Goal: Task Accomplishment & Management: Manage account settings

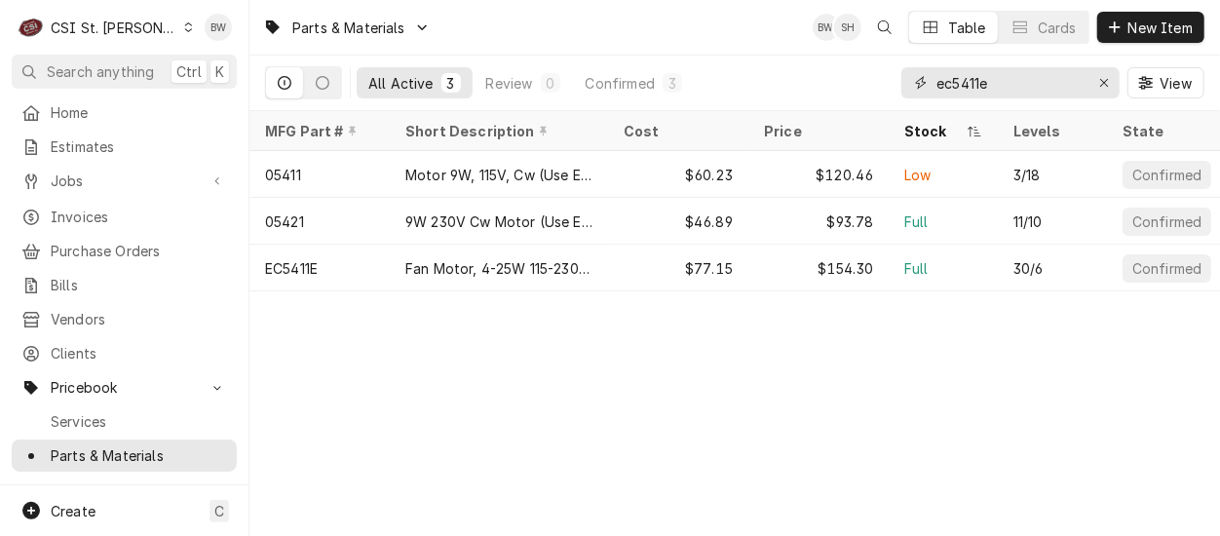
drag, startPoint x: 1029, startPoint y: 91, endPoint x: 877, endPoint y: 78, distance: 152.6
click at [877, 78] on div "All Active 3 Review 0 Confirmed 3 ec5411e View" at bounding box center [734, 83] width 939 height 55
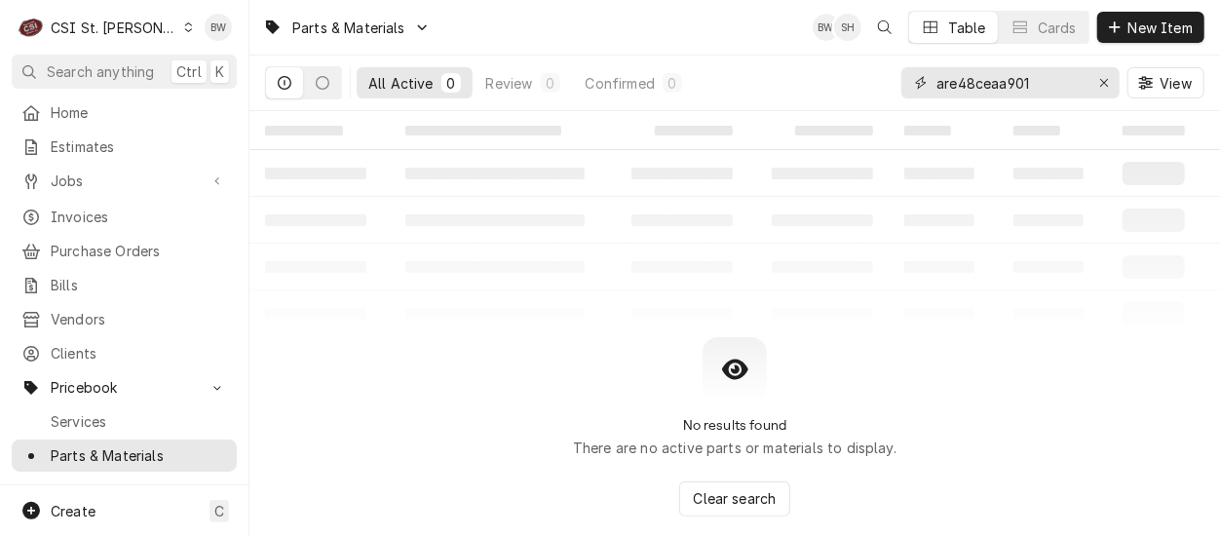
click at [984, 83] on input "are48ceaa901" at bounding box center [1010, 82] width 146 height 31
drag, startPoint x: 1048, startPoint y: 82, endPoint x: 995, endPoint y: 83, distance: 52.6
click at [995, 83] on input "are48c5eaa901" at bounding box center [1010, 82] width 146 height 31
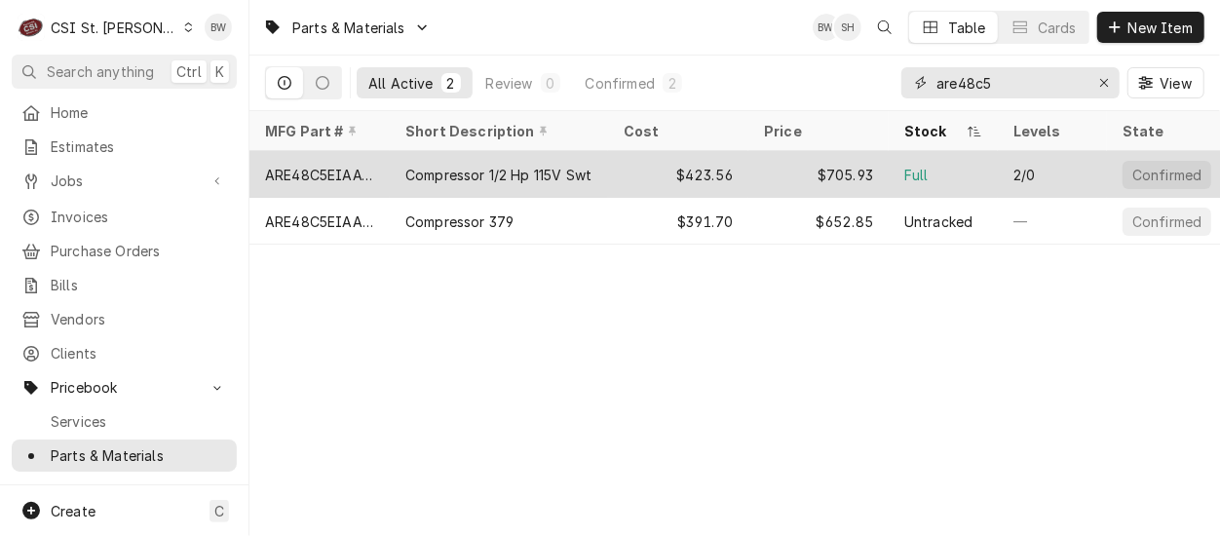
type input "are48c5"
click at [354, 167] on div "ARE48C5EIAA901" at bounding box center [319, 175] width 109 height 20
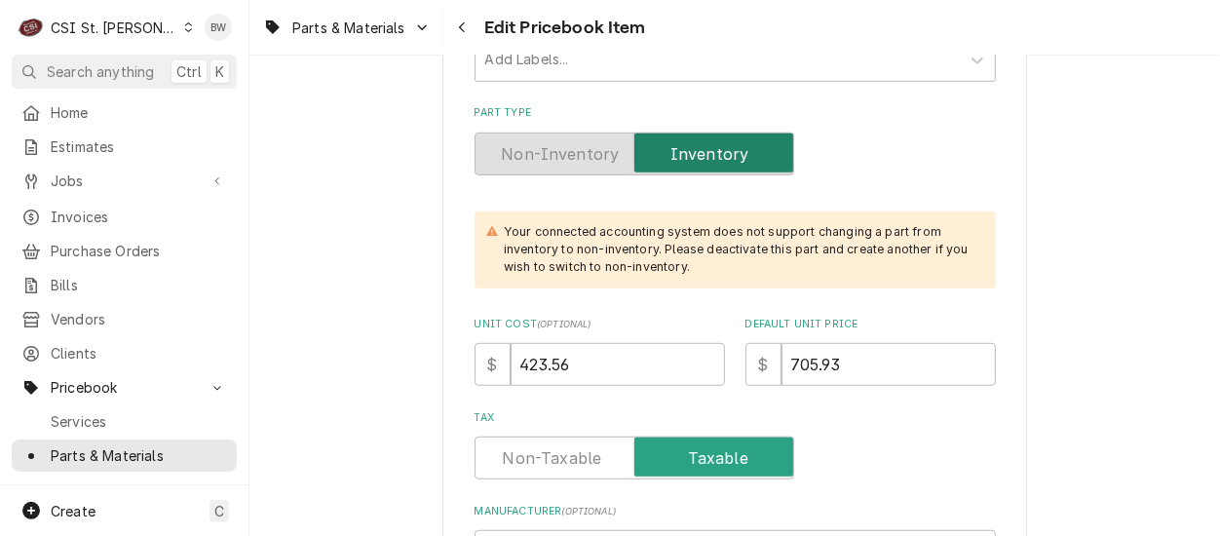
scroll to position [487, 0]
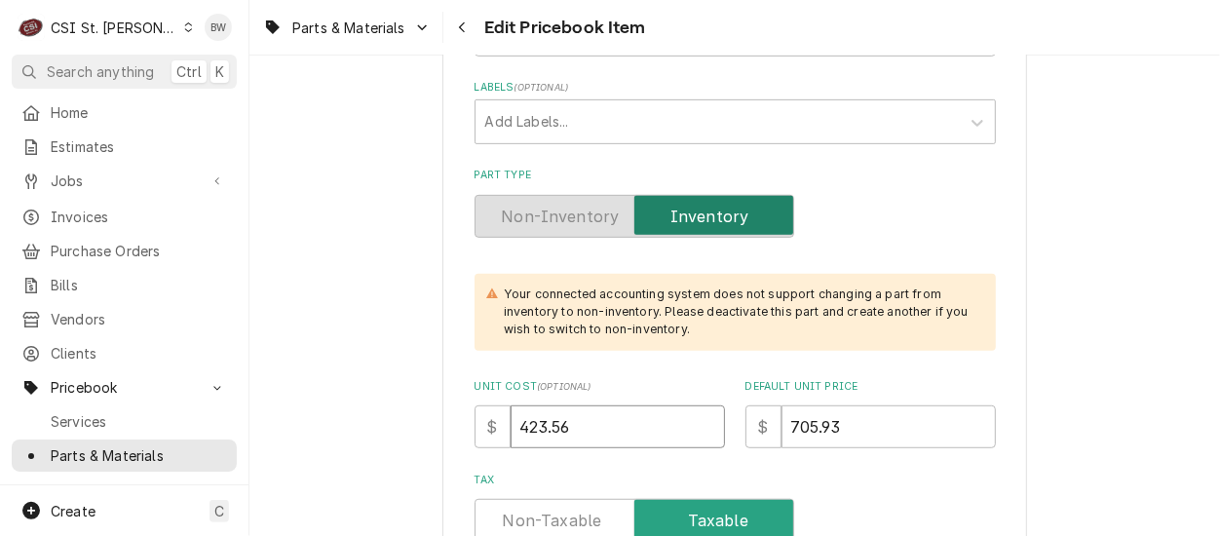
drag, startPoint x: 587, startPoint y: 424, endPoint x: 500, endPoint y: 430, distance: 86.9
click at [500, 430] on div "$ 423.56" at bounding box center [600, 426] width 250 height 43
type textarea "x"
type input "4"
type textarea "x"
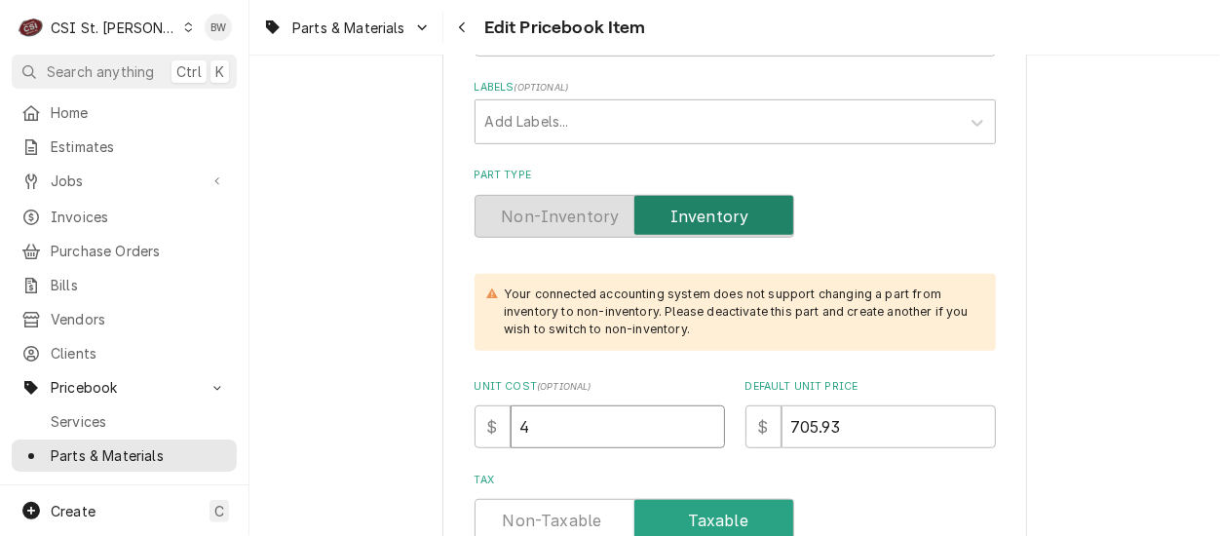
type input "43"
type textarea "x"
type input "431"
type textarea "x"
type input "431.7"
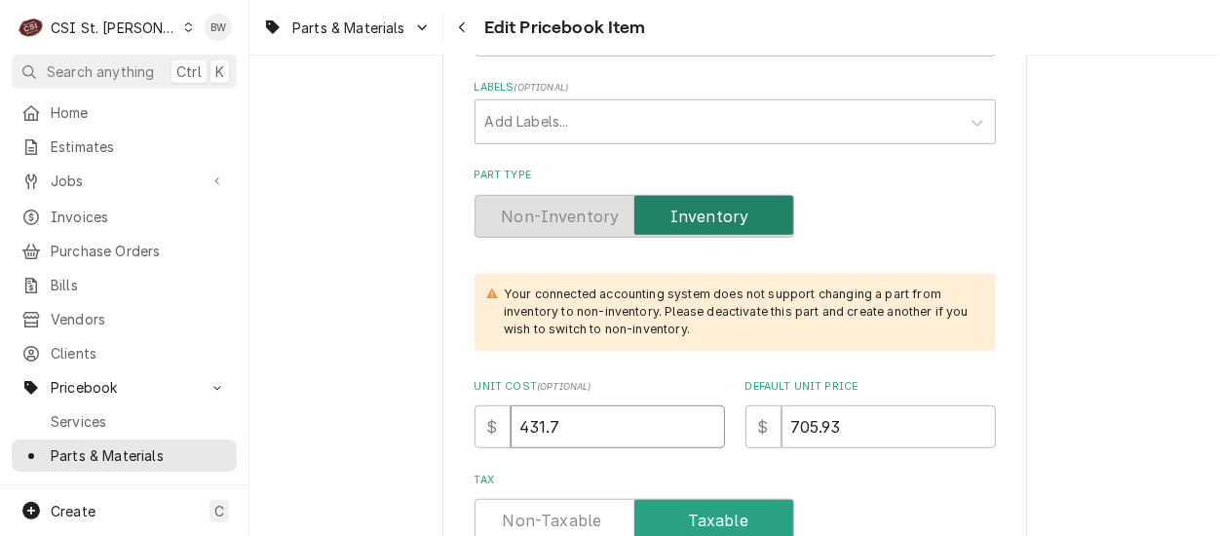
type textarea "x"
type input "431.78"
click at [848, 428] on input "705.93" at bounding box center [889, 426] width 214 height 43
drag, startPoint x: 848, startPoint y: 428, endPoint x: 768, endPoint y: 430, distance: 79.9
click at [768, 430] on div "$ 705.93" at bounding box center [871, 426] width 250 height 43
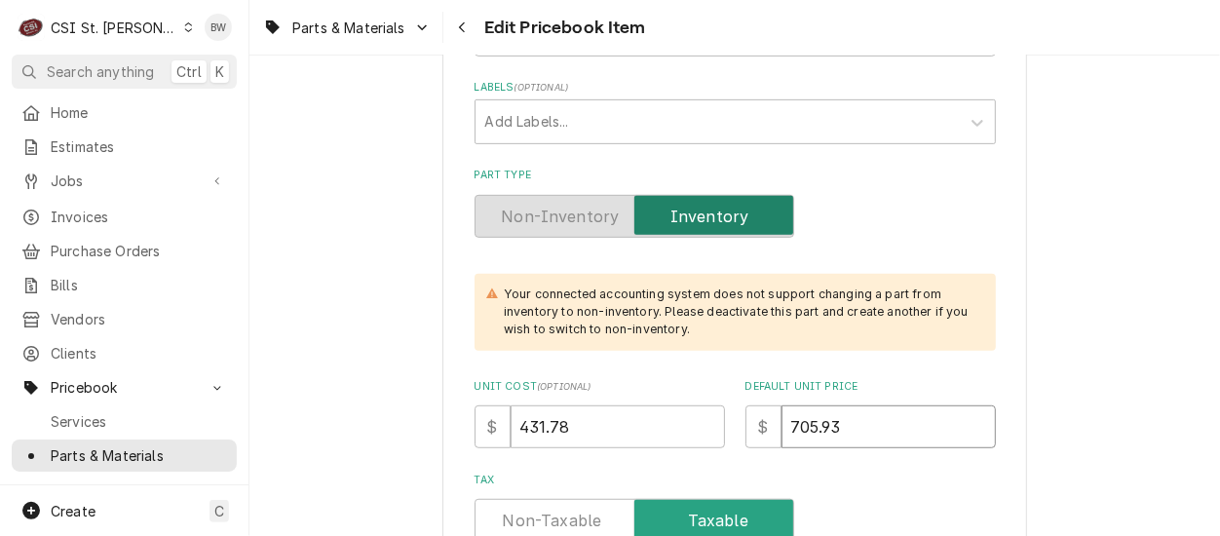
type textarea "x"
type input "7"
type textarea "x"
type input "71"
type textarea "x"
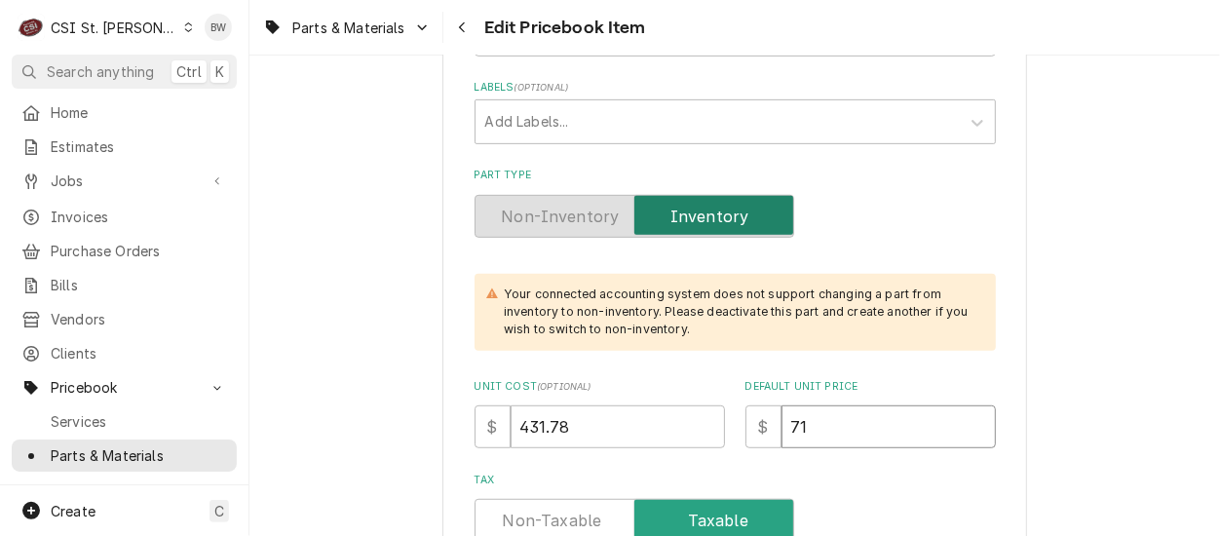
type input "719"
type textarea "x"
type input "719.6"
type textarea "x"
type input "719.63"
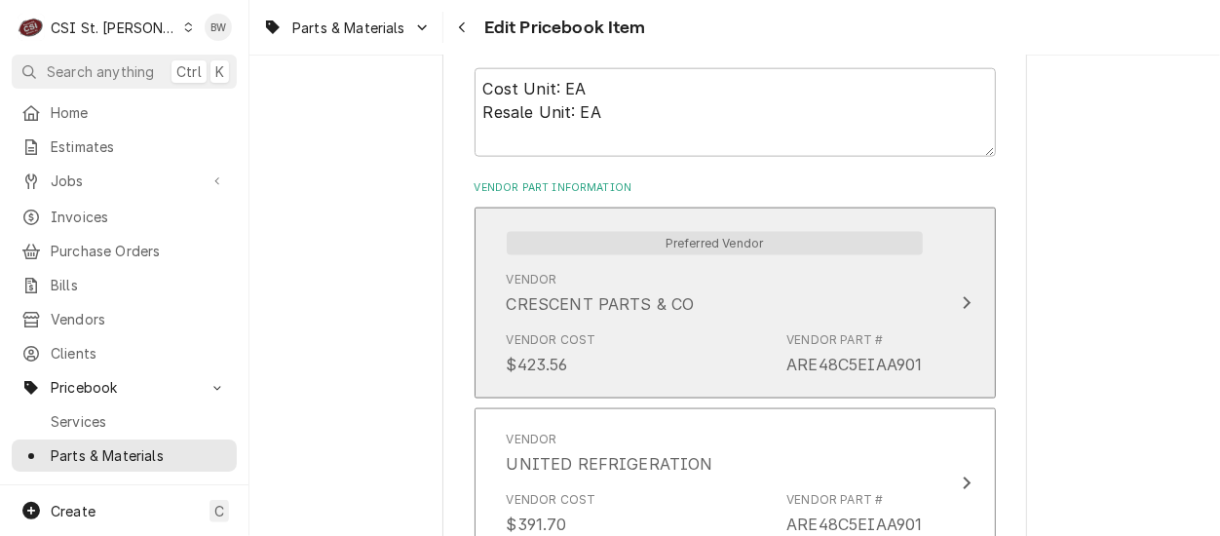
scroll to position [1364, 0]
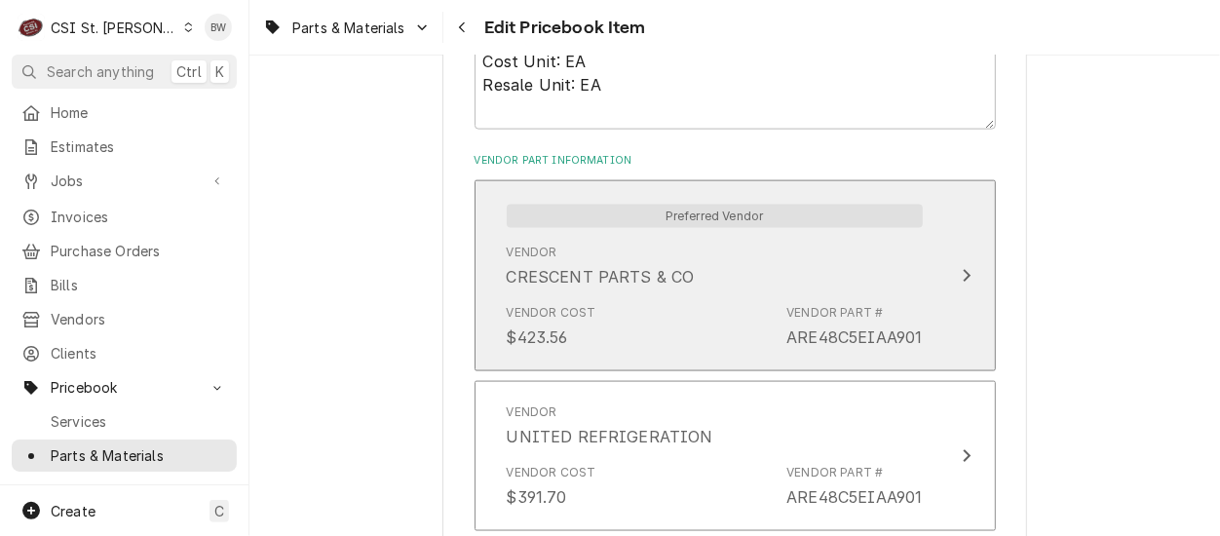
click at [688, 311] on div "Vendor Cost $423.56 Vendor Part # ARE48C5EIAA901" at bounding box center [715, 326] width 416 height 60
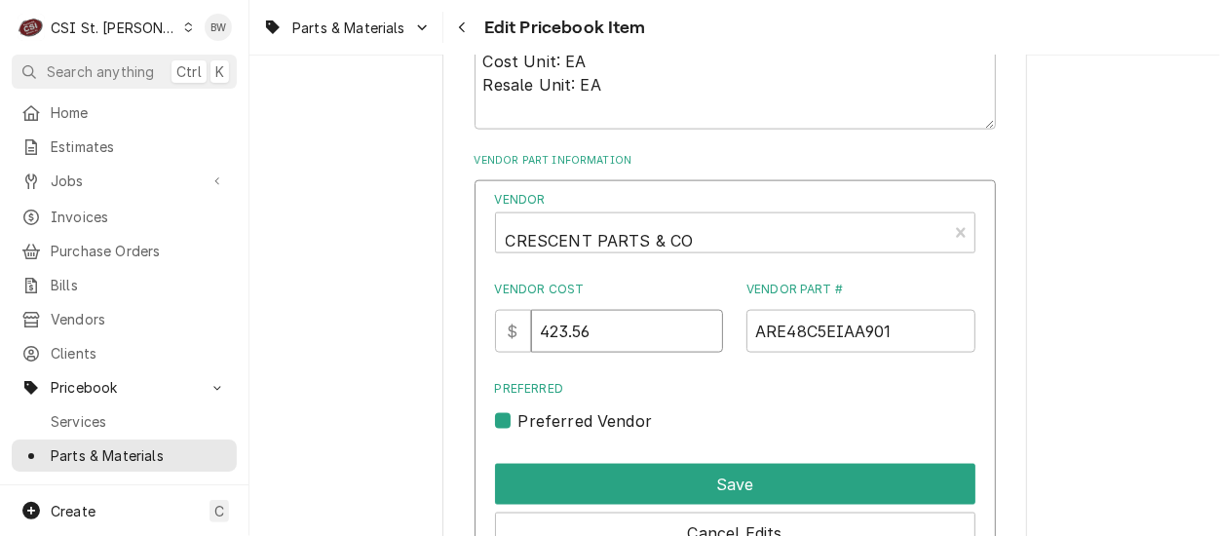
drag, startPoint x: 632, startPoint y: 336, endPoint x: 555, endPoint y: 339, distance: 77.0
click at [555, 339] on input "423.56" at bounding box center [627, 331] width 192 height 43
type input "431.78"
click at [698, 385] on label "Preferred" at bounding box center [735, 389] width 480 height 18
click at [698, 409] on input "Preferred" at bounding box center [758, 430] width 480 height 43
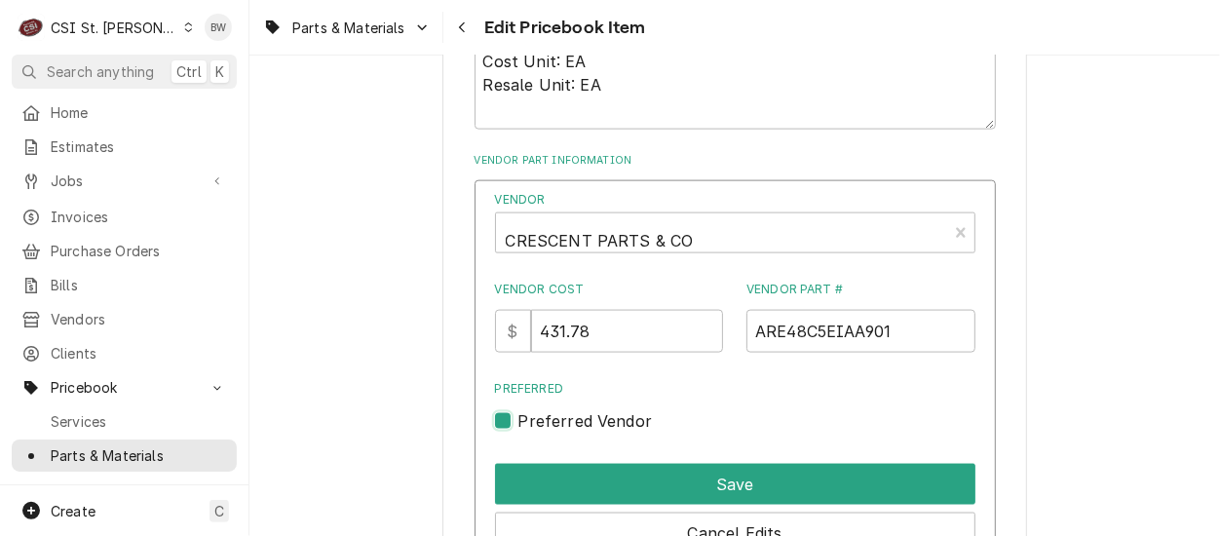
checkbox input "false"
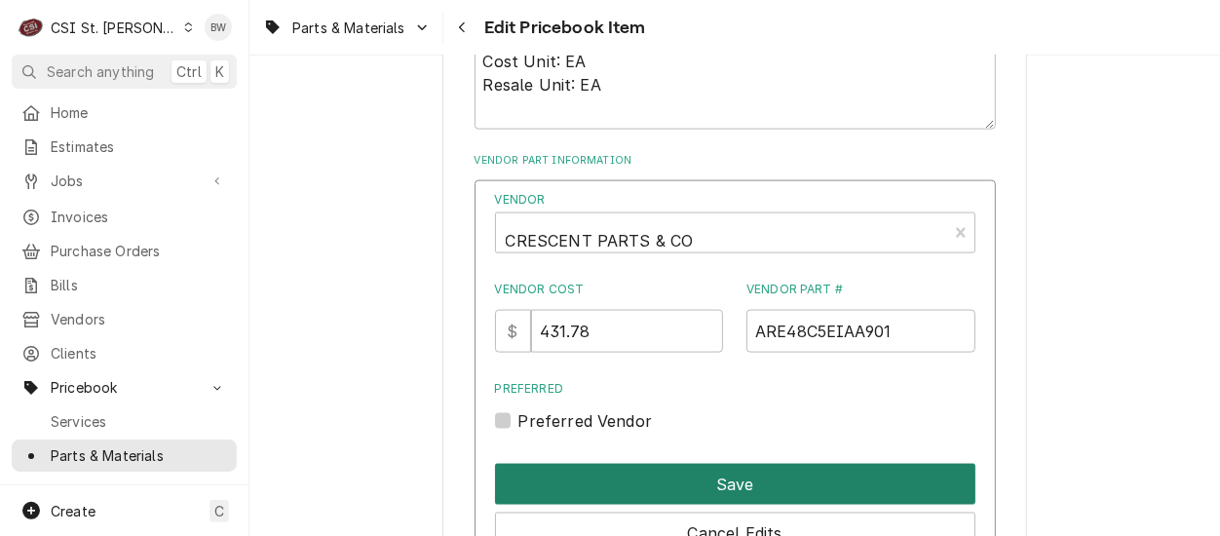
click at [708, 469] on button "Save" at bounding box center [735, 484] width 480 height 41
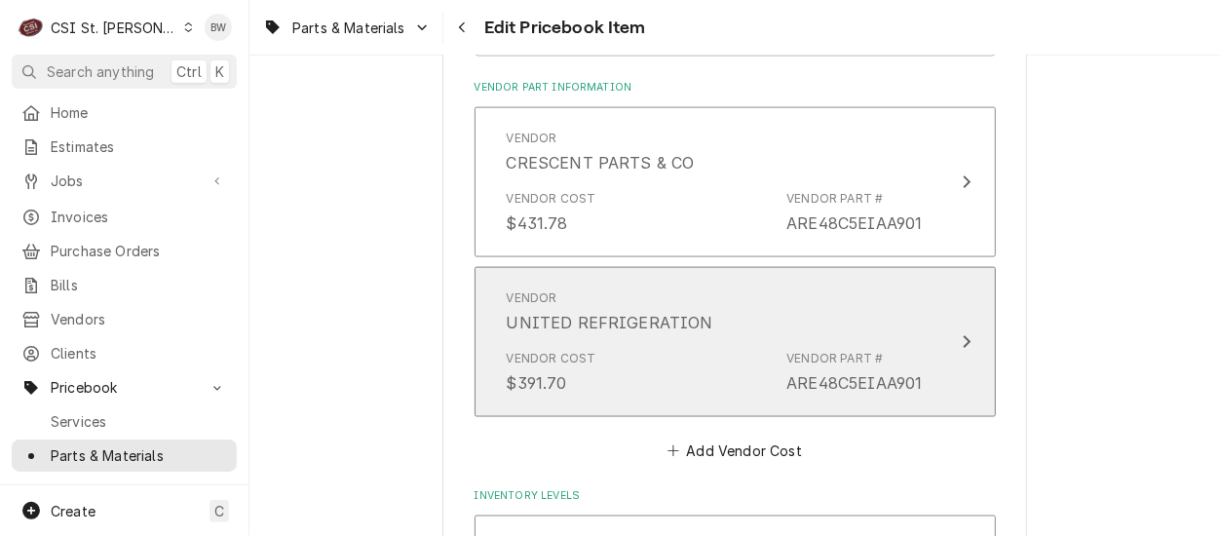
scroll to position [1462, 0]
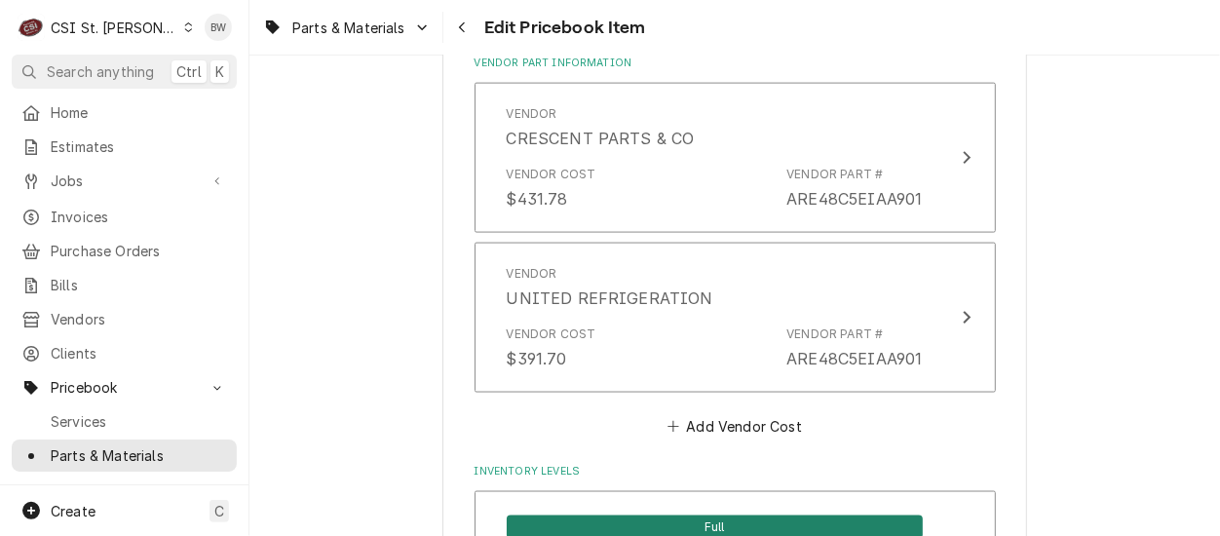
drag, startPoint x: 649, startPoint y: 325, endPoint x: 1028, endPoint y: 338, distance: 379.3
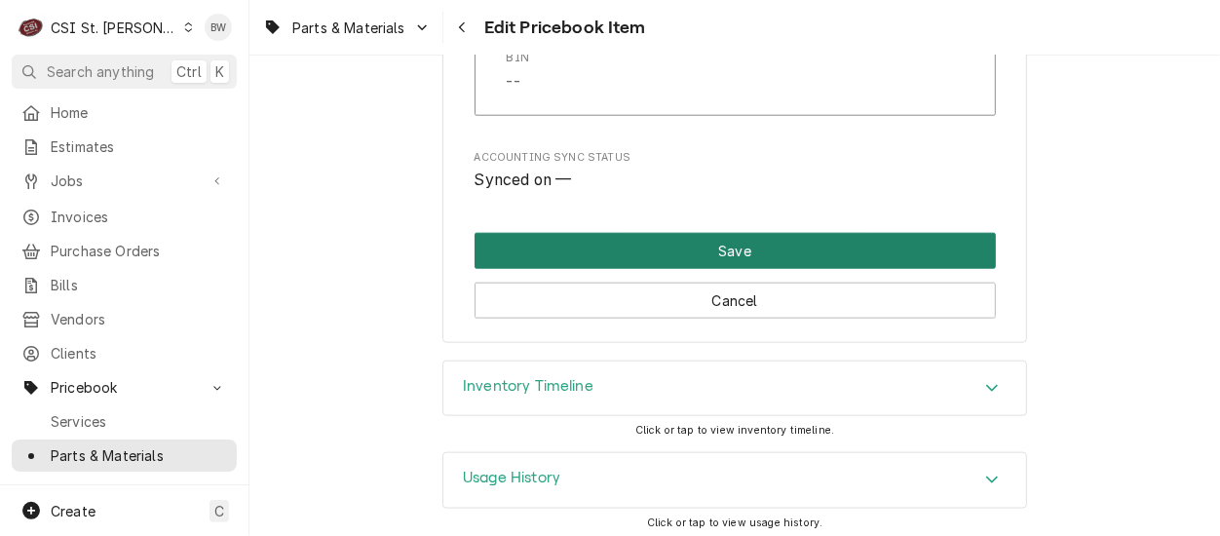
click at [701, 250] on button "Save" at bounding box center [735, 251] width 521 height 36
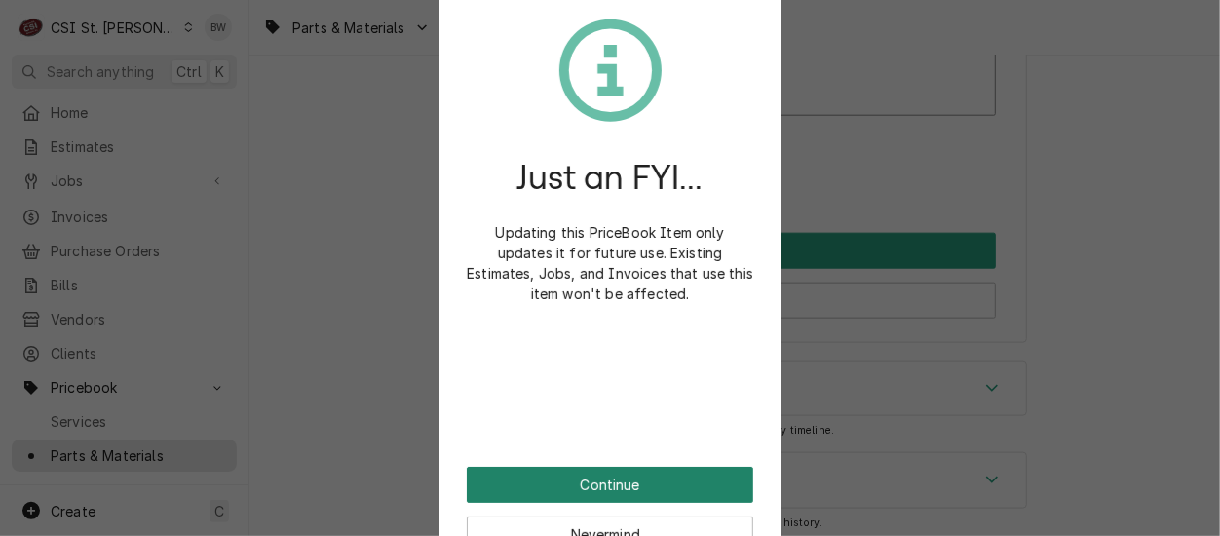
click at [582, 483] on button "Continue" at bounding box center [610, 485] width 287 height 36
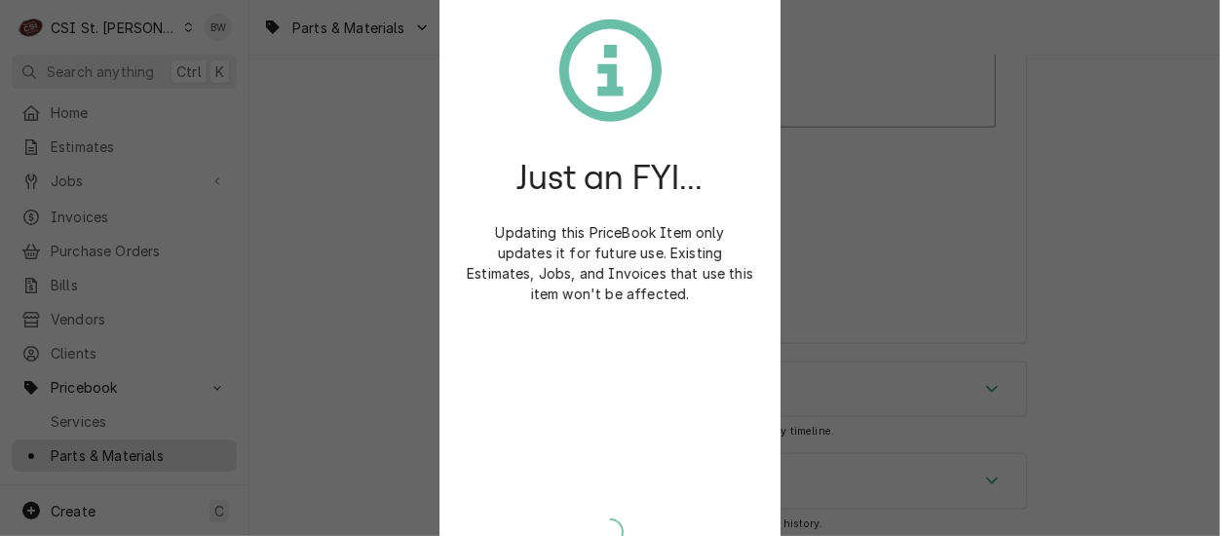
type textarea "x"
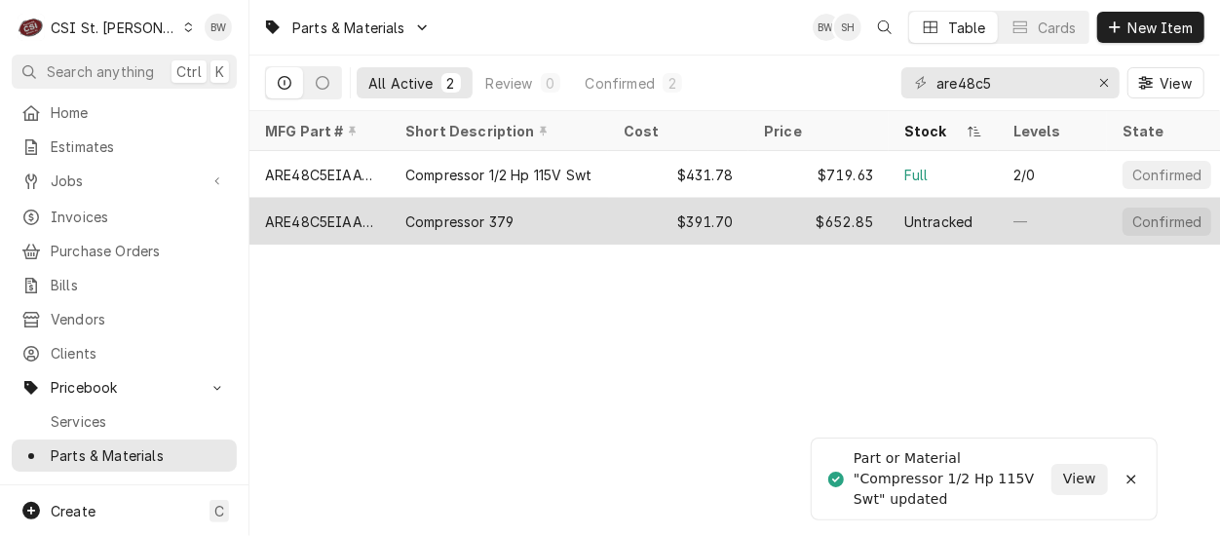
click at [360, 218] on div "ARE48C5EIAA103" at bounding box center [319, 221] width 109 height 20
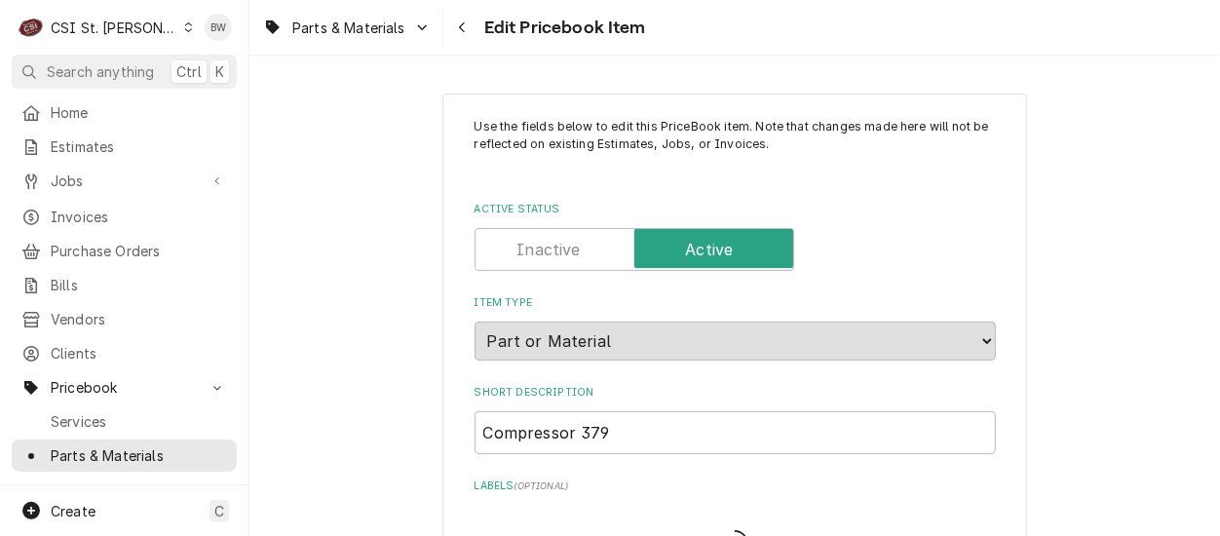
type textarea "x"
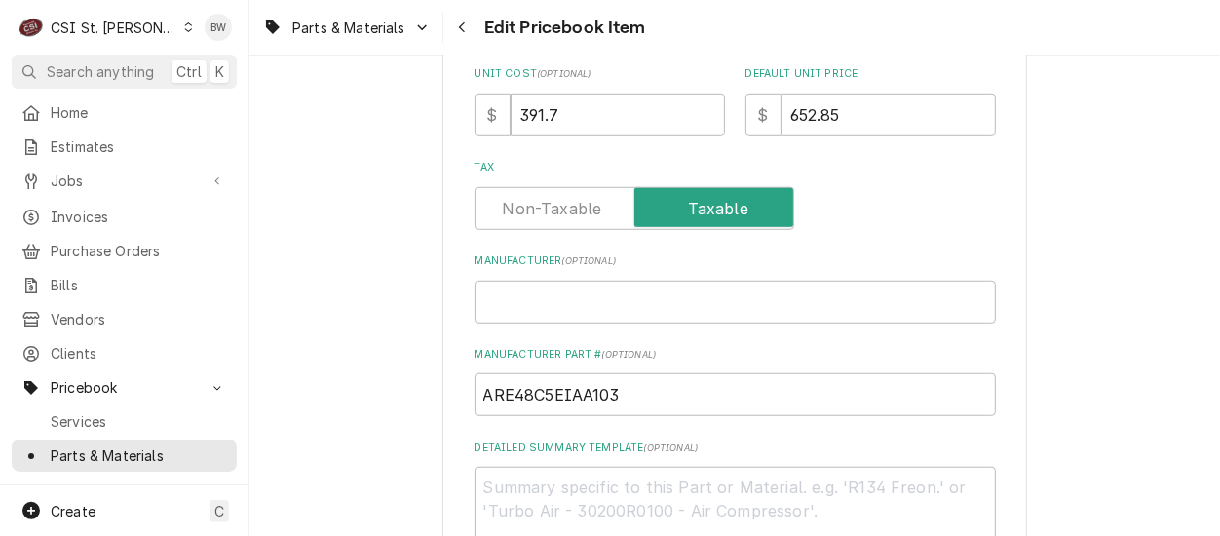
scroll to position [780, 0]
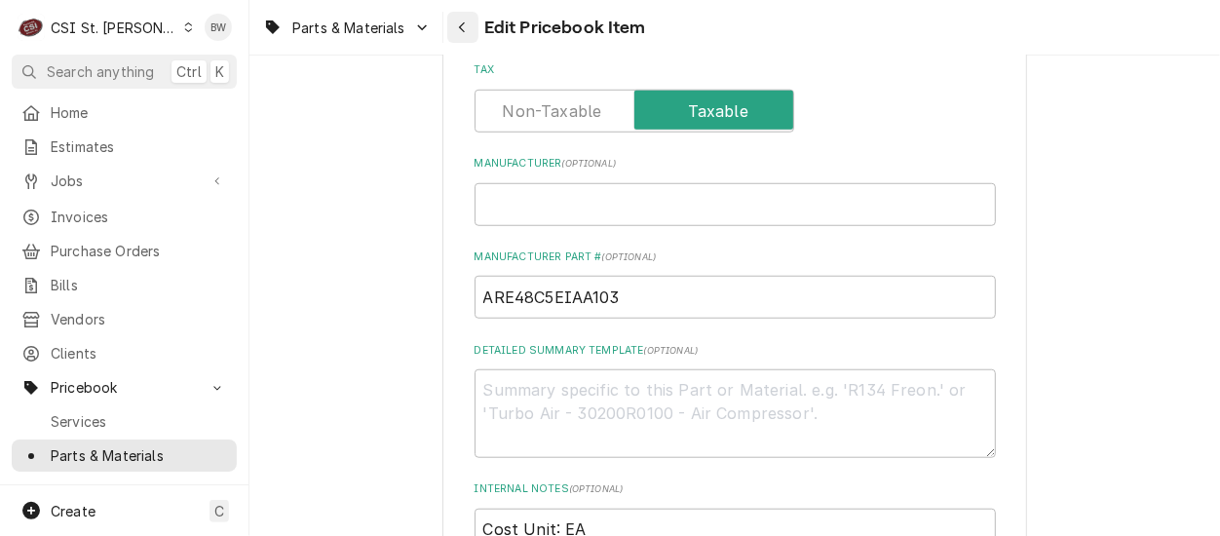
click at [460, 28] on icon "Navigate back" at bounding box center [462, 27] width 9 height 14
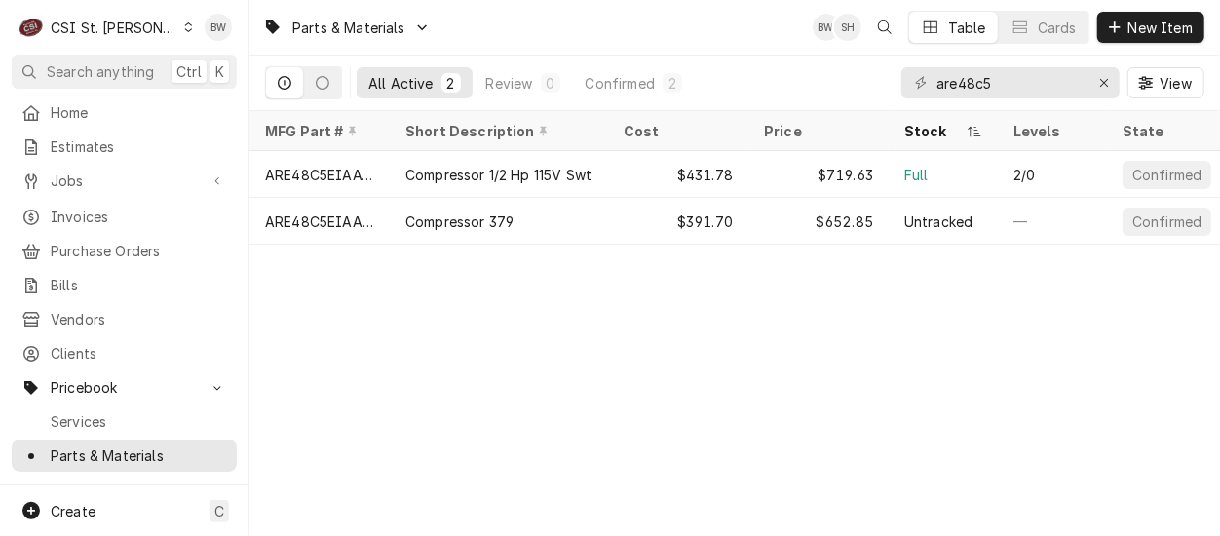
click at [443, 311] on div "Parts & Materials BW SH Table Cards New Item All Active 2 Review 0 Confirmed 2 …" at bounding box center [734, 268] width 971 height 536
